Goal: Task Accomplishment & Management: Use online tool/utility

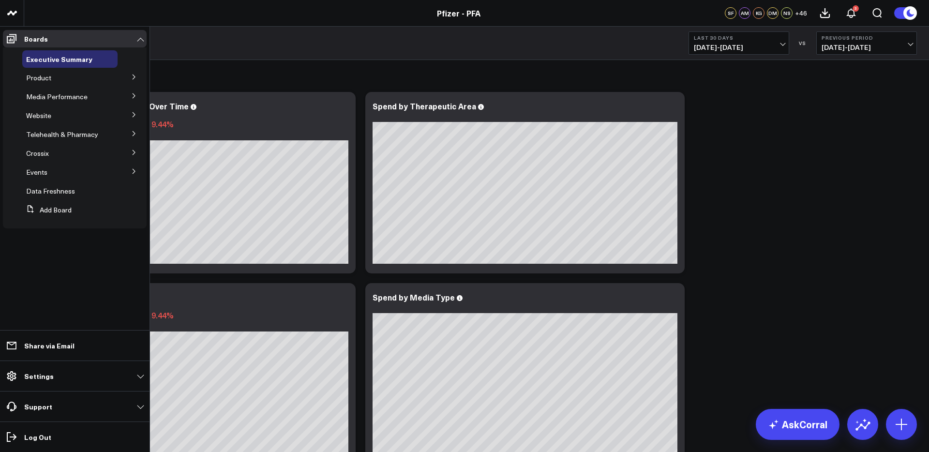
click at [135, 77] on icon at bounding box center [134, 77] width 6 height 6
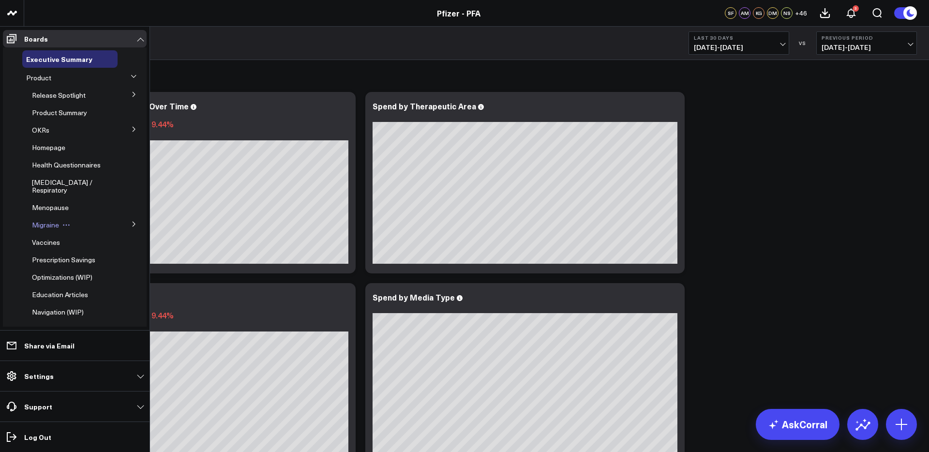
click at [45, 228] on span "Migraine" at bounding box center [45, 224] width 27 height 9
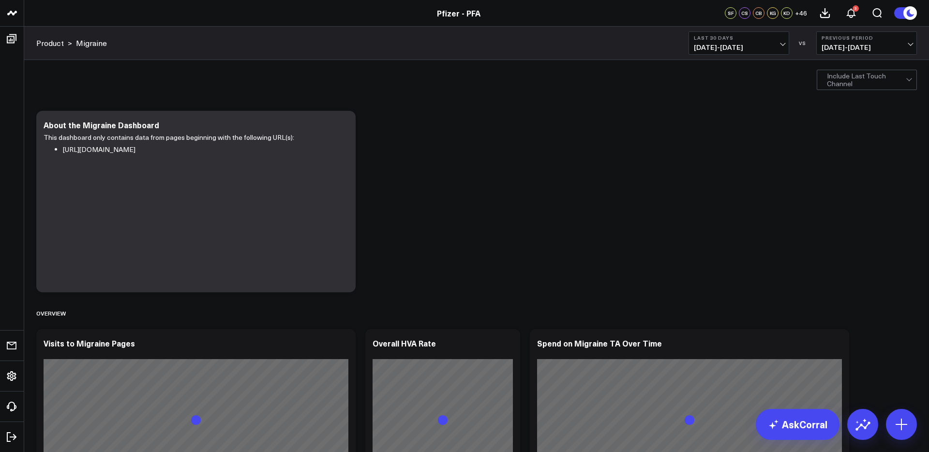
scroll to position [37, 0]
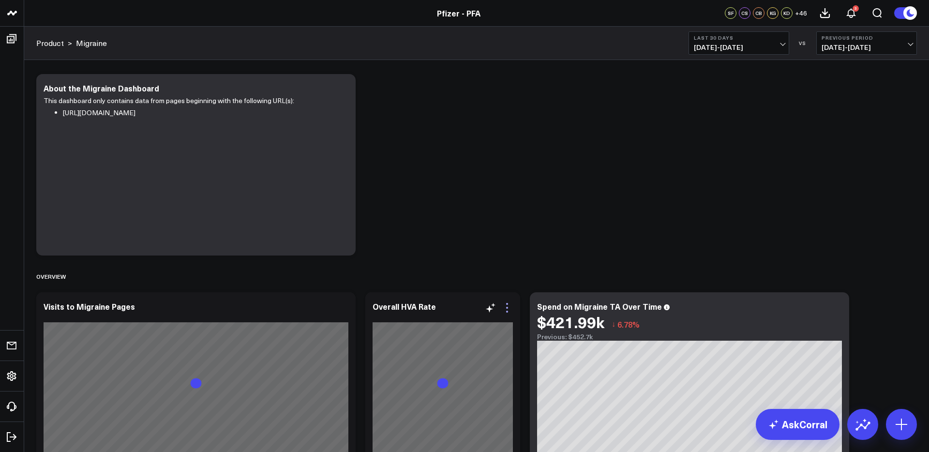
click at [507, 310] on icon at bounding box center [507, 308] width 12 height 12
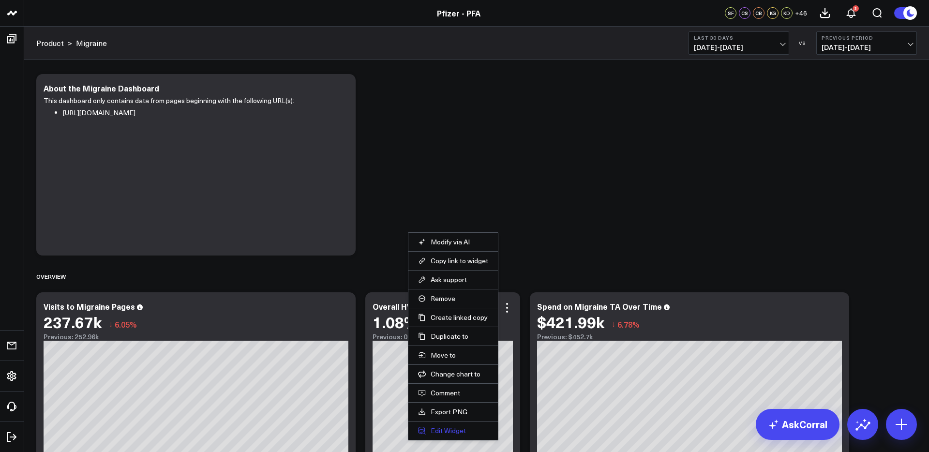
click at [437, 433] on button "Edit Widget" at bounding box center [453, 430] width 70 height 9
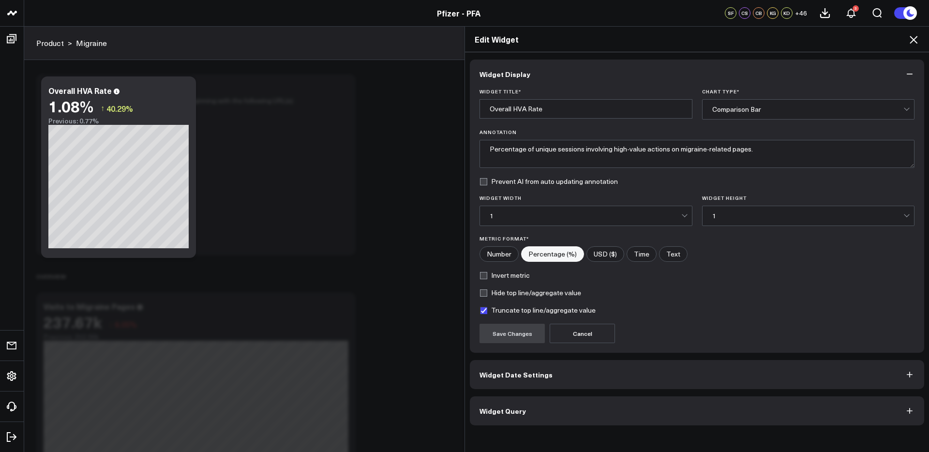
click at [614, 414] on button "Widget Query" at bounding box center [697, 410] width 454 height 29
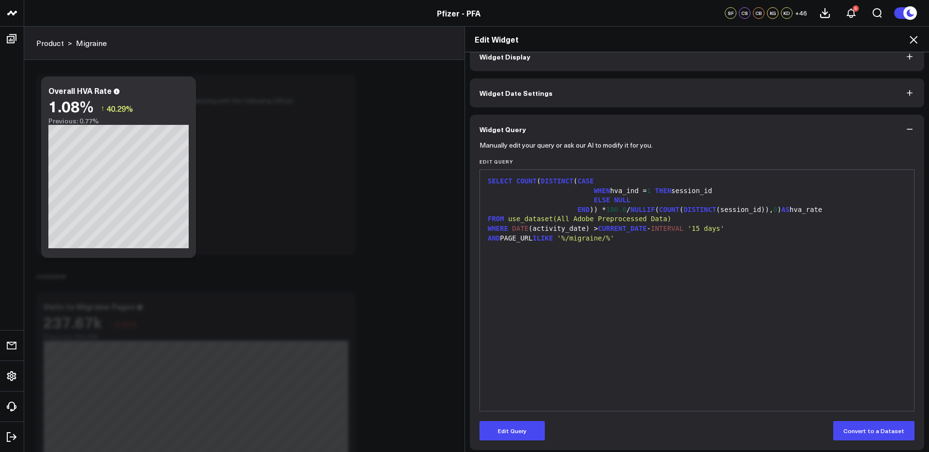
scroll to position [22, 0]
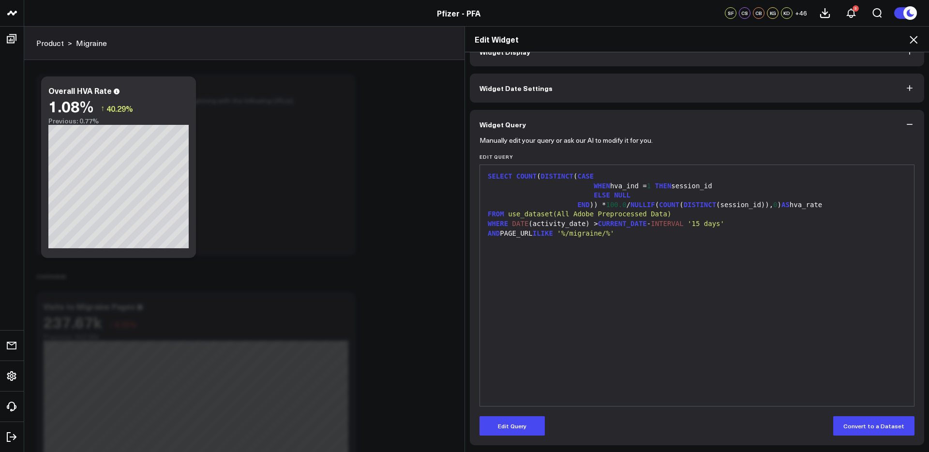
click at [383, 285] on div "Edit Widget Widget Display Widget Date Settings Widget Query Manually edit your…" at bounding box center [464, 239] width 929 height 426
click at [918, 37] on icon at bounding box center [914, 40] width 12 height 12
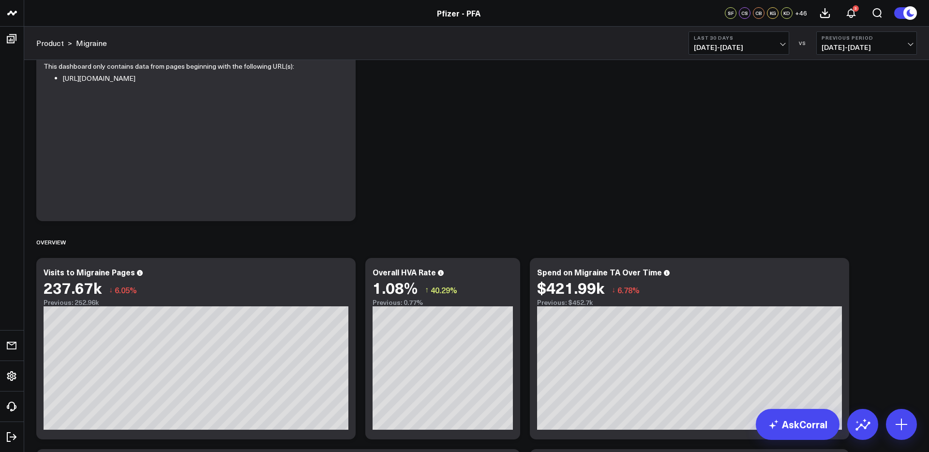
scroll to position [72, 0]
click at [709, 46] on span "[DATE] - [DATE]" at bounding box center [739, 48] width 90 height 8
